Goal: Use online tool/utility: Utilize a website feature to perform a specific function

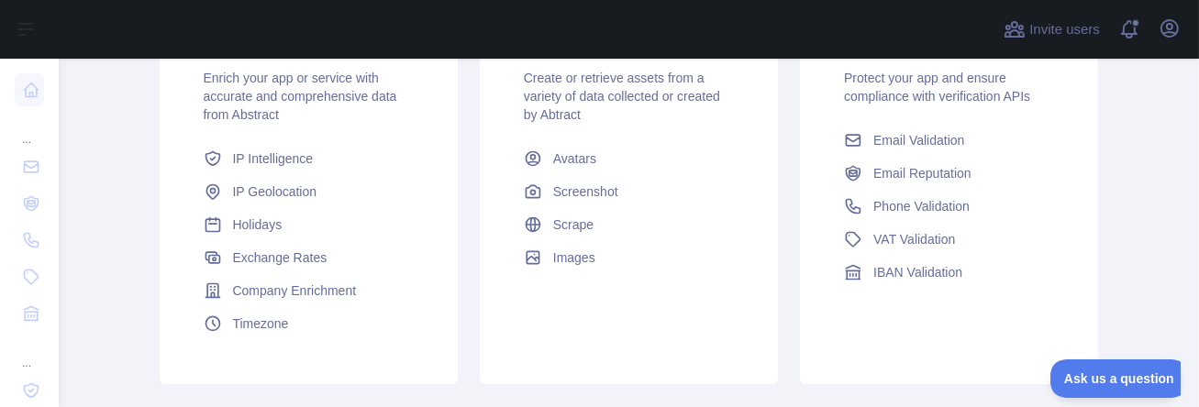
scroll to position [295, 0]
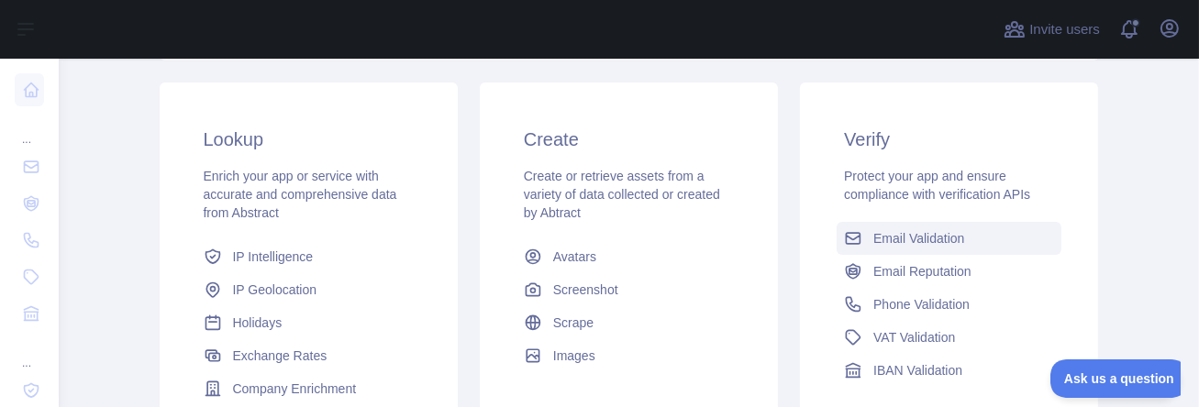
click at [907, 229] on span "Email Validation" at bounding box center [918, 238] width 91 height 18
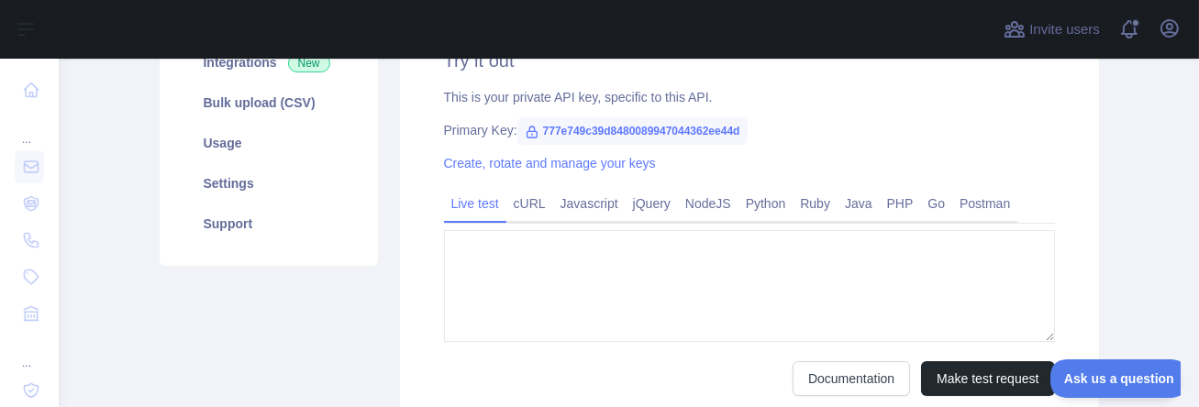
type textarea "**********"
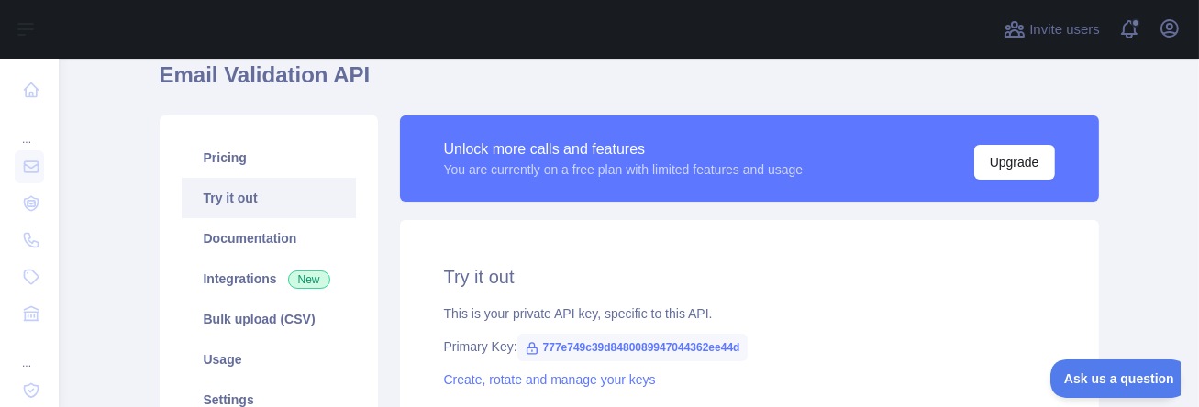
scroll to position [98, 0]
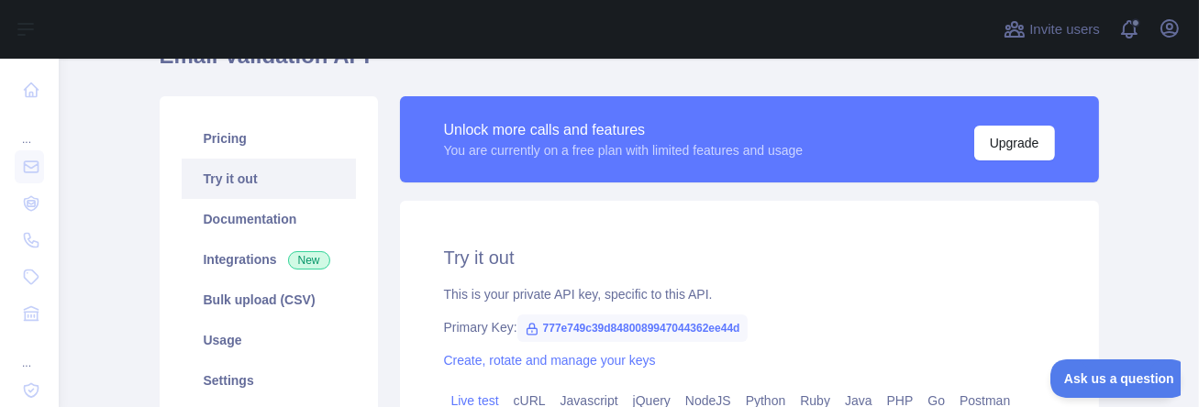
click at [583, 315] on span "777e749c39d8480089947044362ee44d" at bounding box center [632, 329] width 230 height 28
drag, startPoint x: 583, startPoint y: 213, endPoint x: 662, endPoint y: 213, distance: 78.9
click at [662, 315] on span "777e749c39d8480089947044362ee44d" at bounding box center [632, 329] width 230 height 28
click at [762, 318] on div "Primary Key: 777e749c39d8480089947044362ee44d" at bounding box center [749, 327] width 611 height 18
drag, startPoint x: 739, startPoint y: 214, endPoint x: 587, endPoint y: 221, distance: 151.6
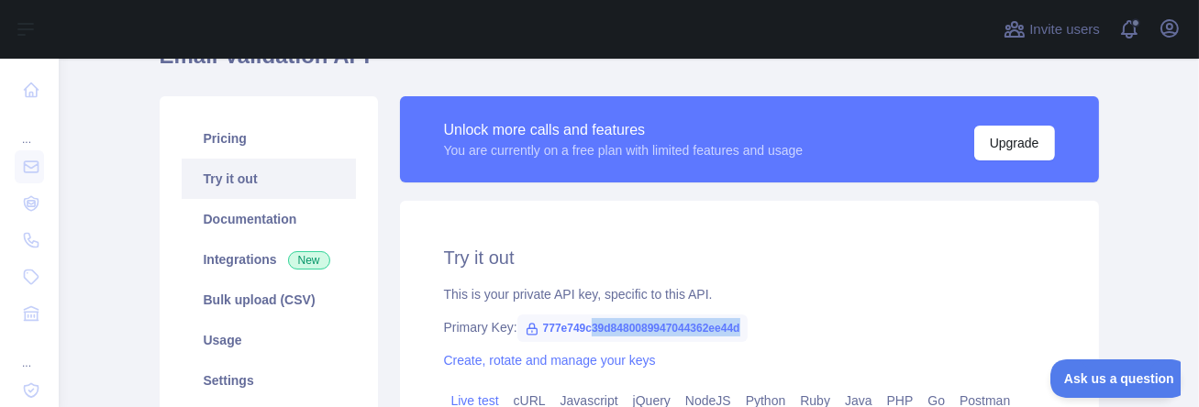
click at [587, 315] on span "777e749c39d8480089947044362ee44d" at bounding box center [632, 329] width 230 height 28
drag, startPoint x: 540, startPoint y: 210, endPoint x: 753, endPoint y: 213, distance: 212.9
click at [753, 318] on div "Primary Key: 777e749c39d8480089947044362ee44d" at bounding box center [749, 327] width 611 height 18
copy span "777e749c39d8480089947044362ee44d"
click at [735, 351] on div "Create, rotate and manage your keys" at bounding box center [749, 360] width 611 height 18
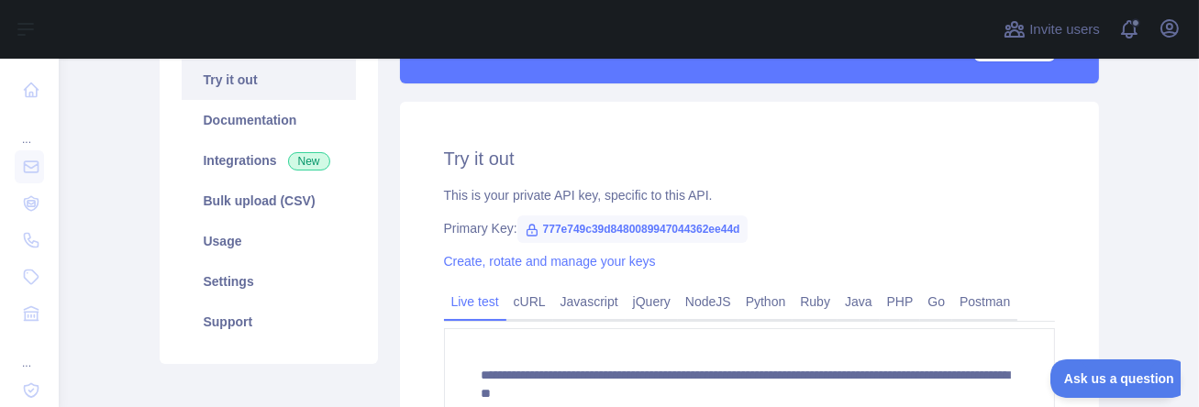
scroll to position [296, 0]
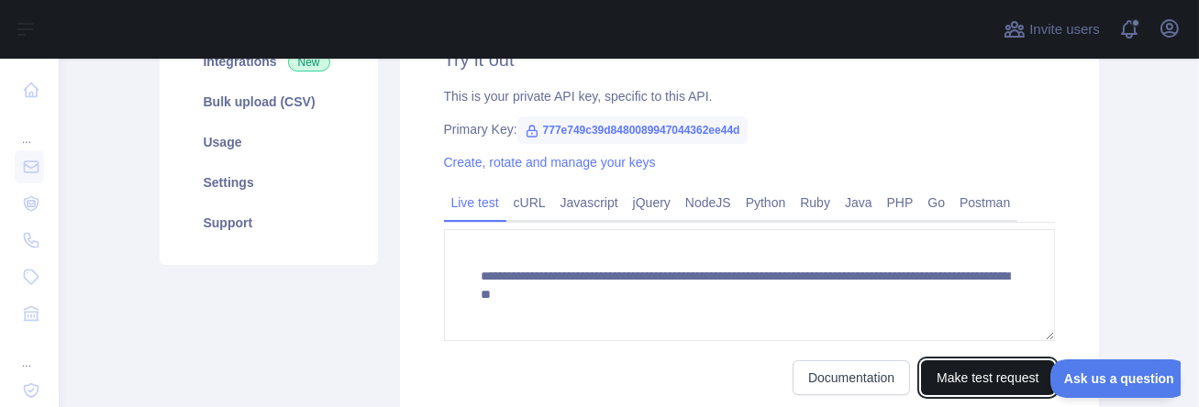
click at [966, 361] on button "Make test request" at bounding box center [987, 378] width 133 height 35
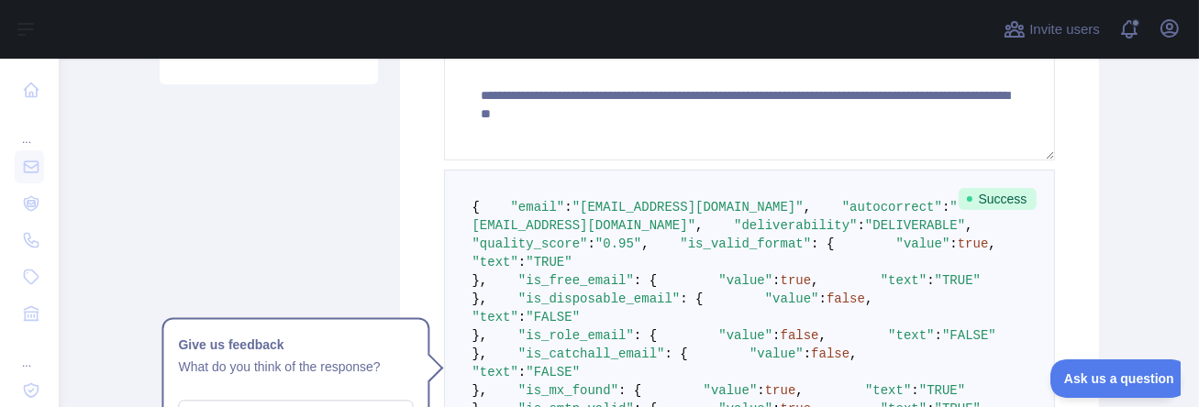
scroll to position [494, 0]
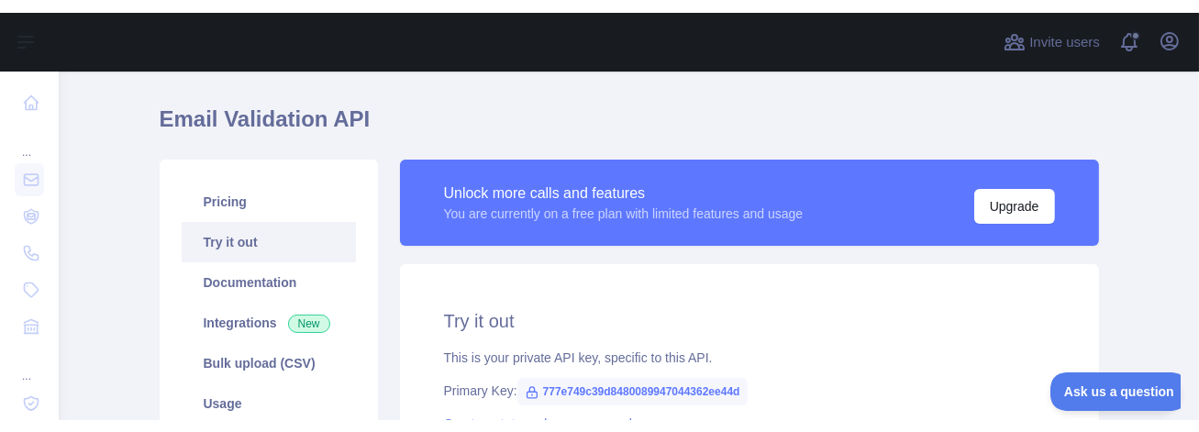
scroll to position [85, 0]
